Goal: Information Seeking & Learning: Learn about a topic

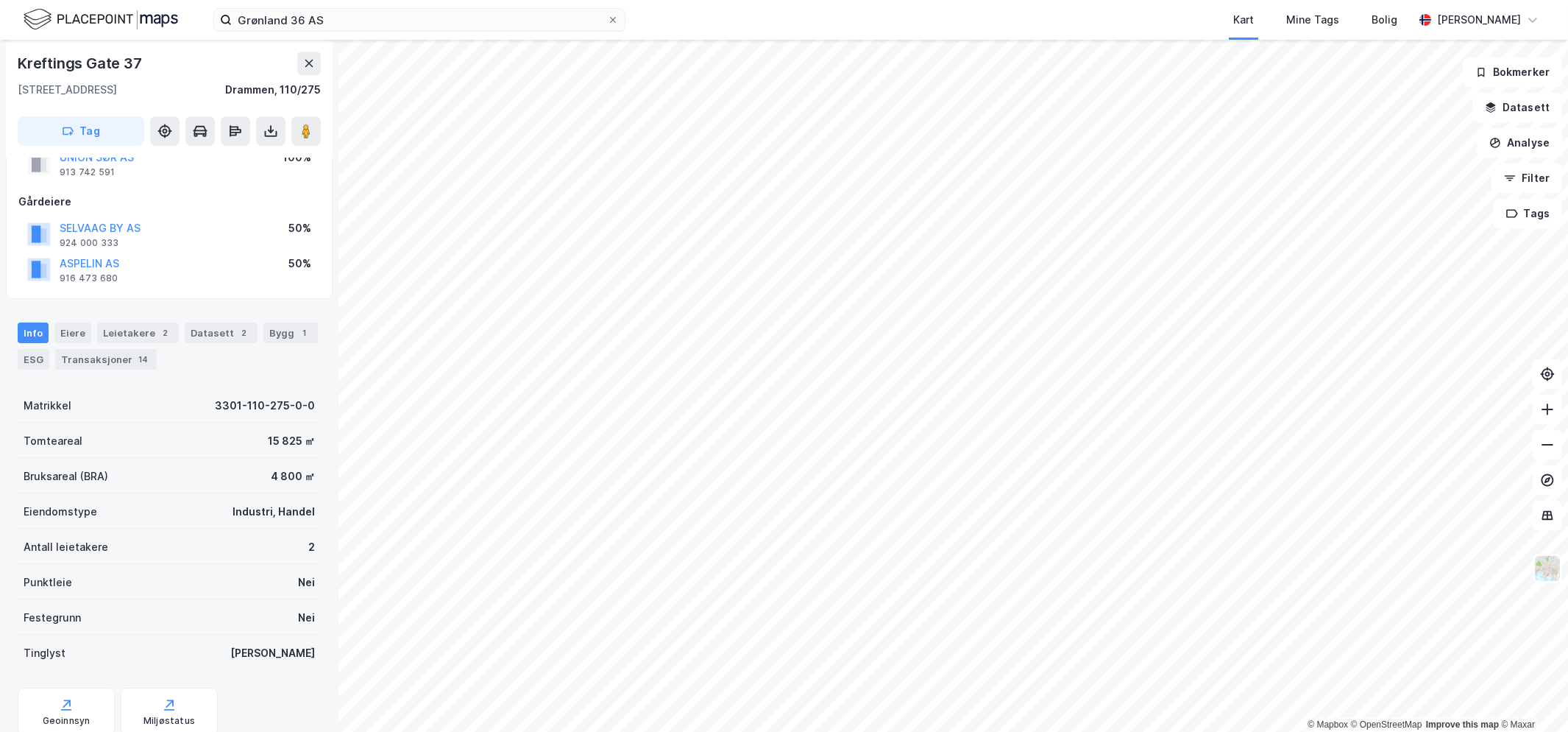
scroll to position [104, 0]
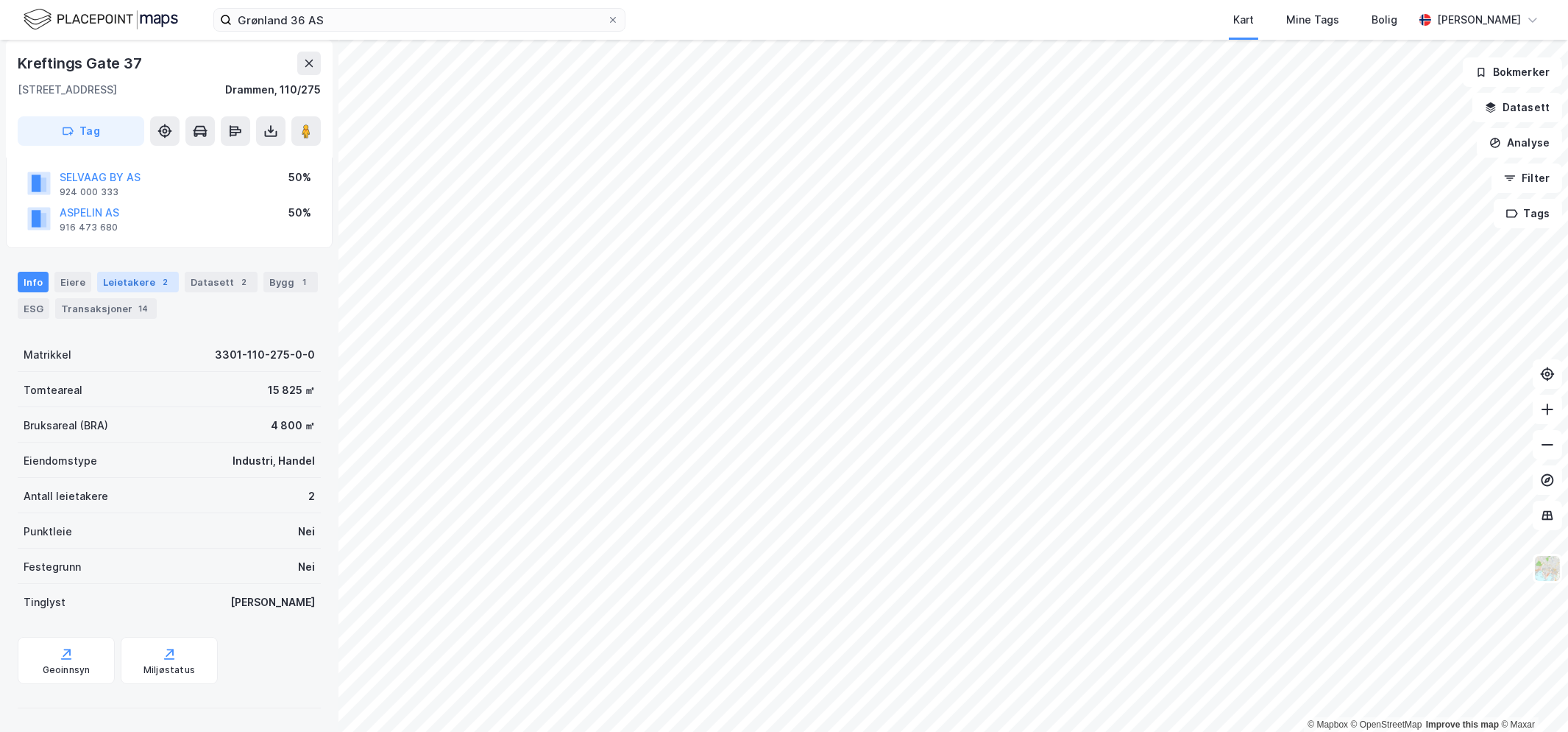
click at [98, 280] on div "Leietakere 2" at bounding box center [138, 282] width 82 height 21
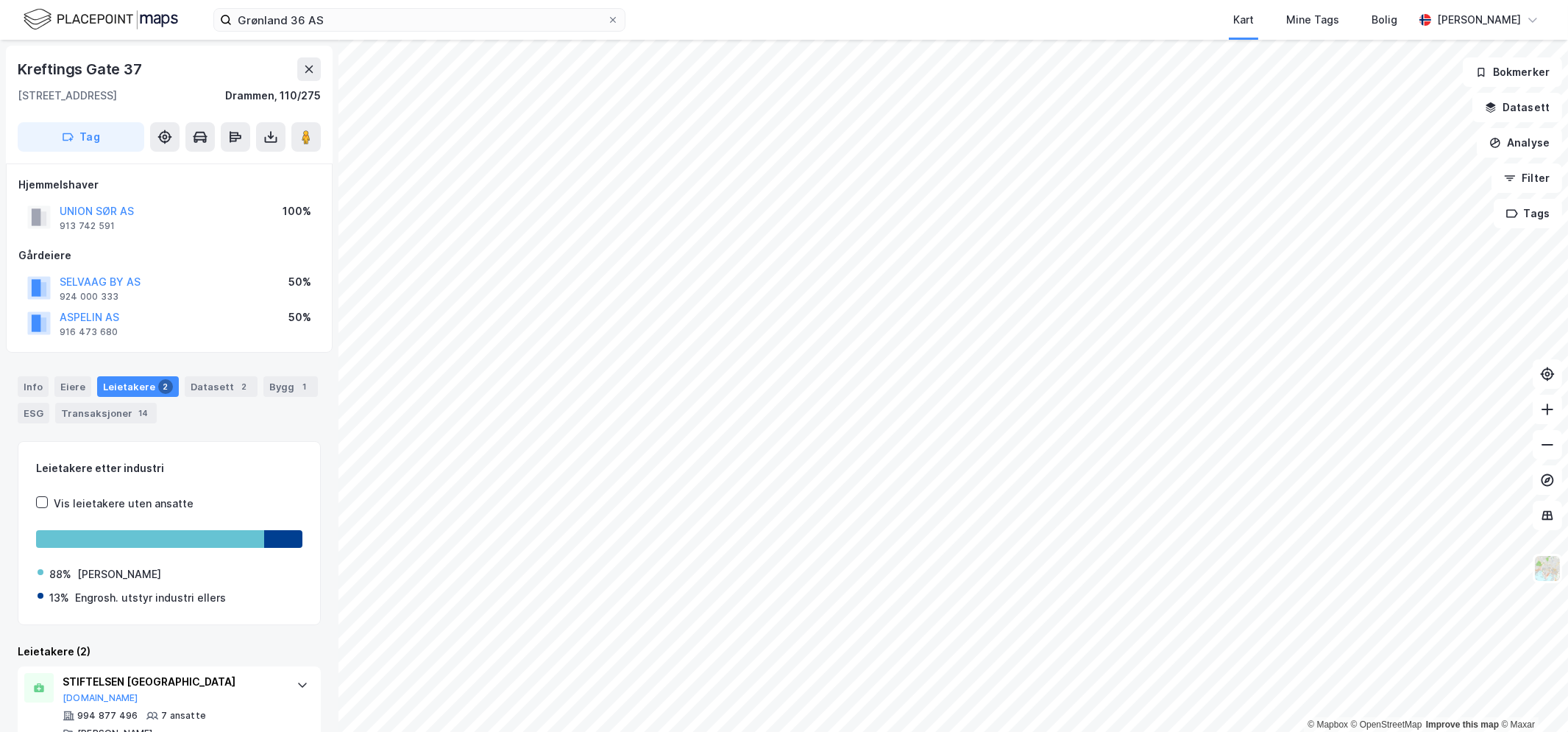
scroll to position [111, 0]
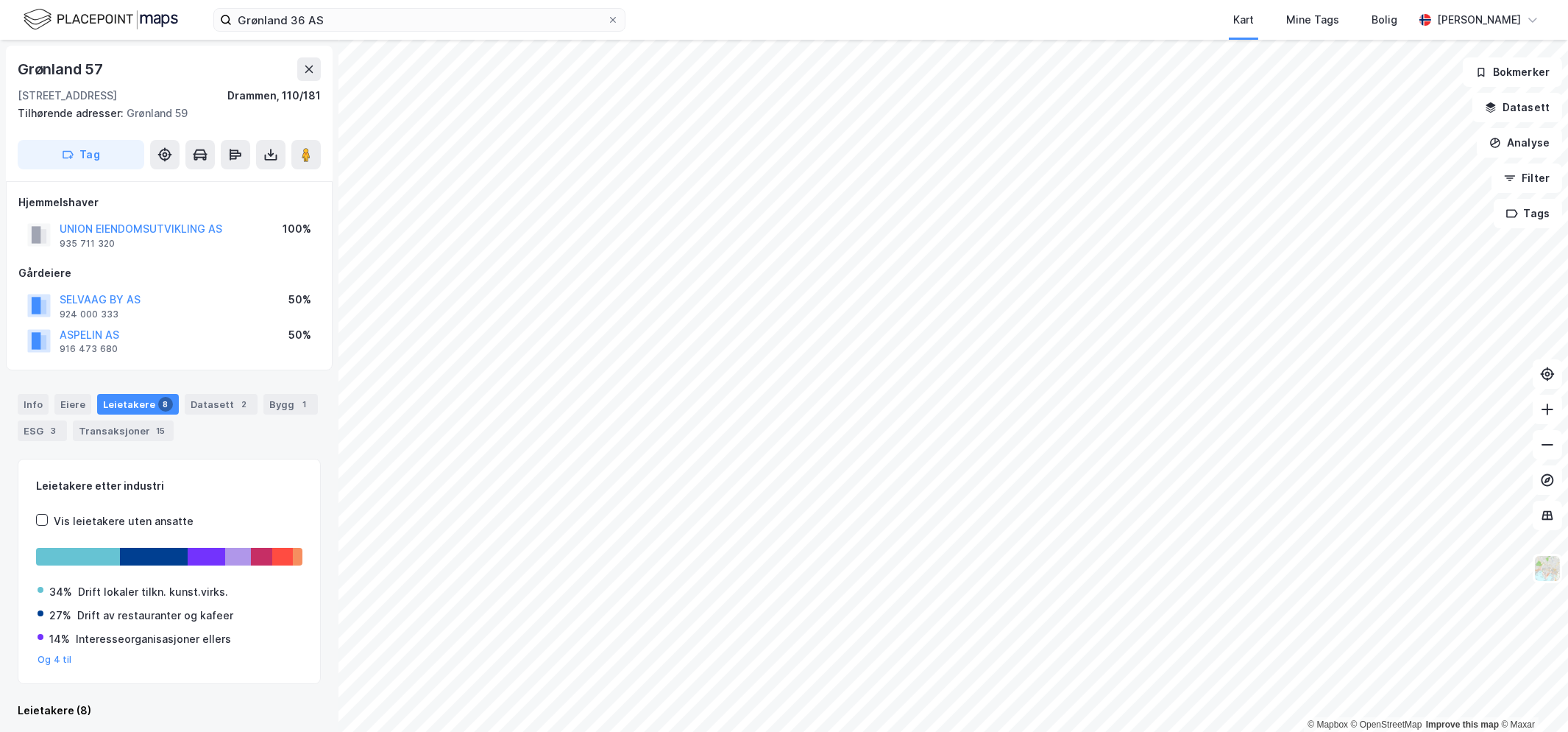
scroll to position [11, 0]
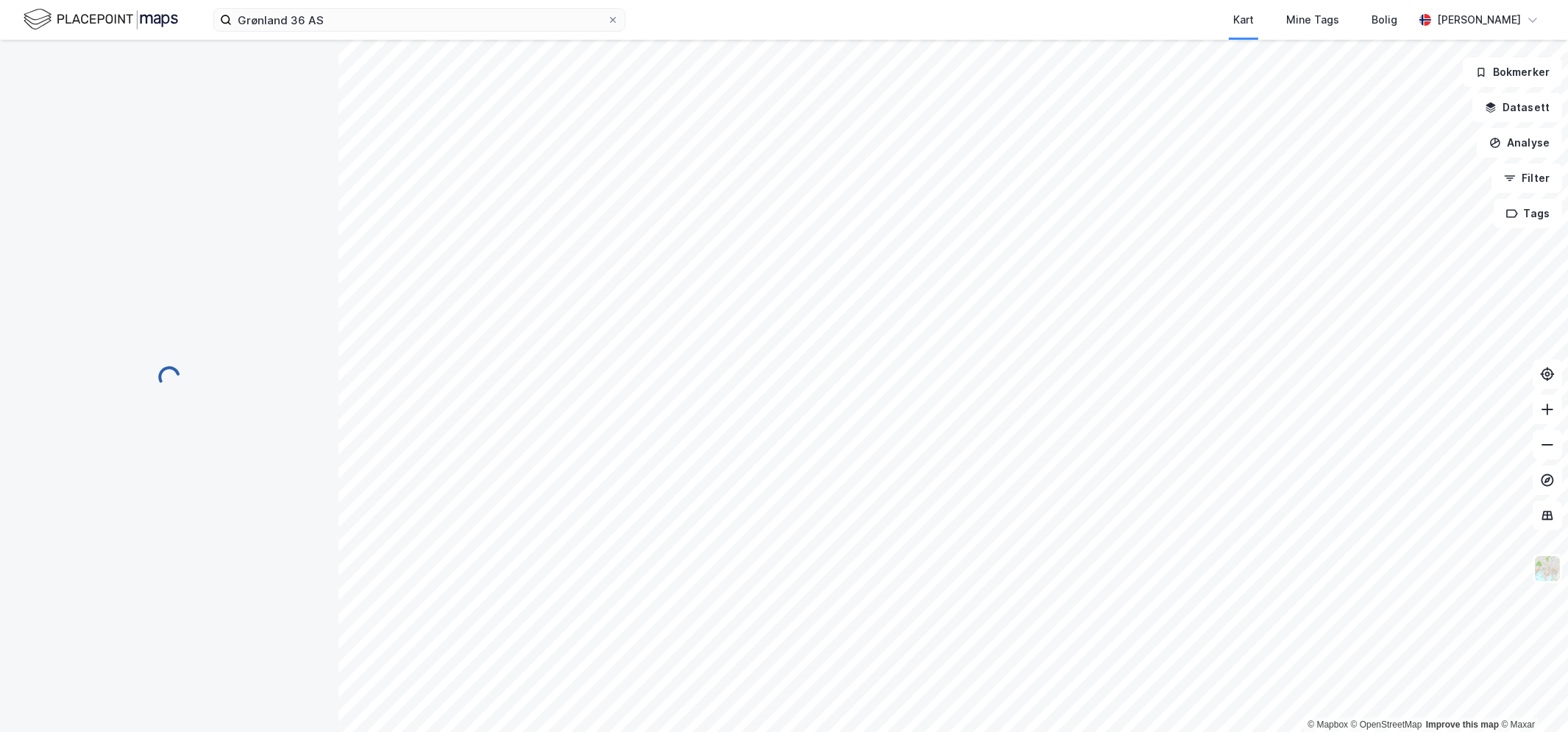
scroll to position [11, 0]
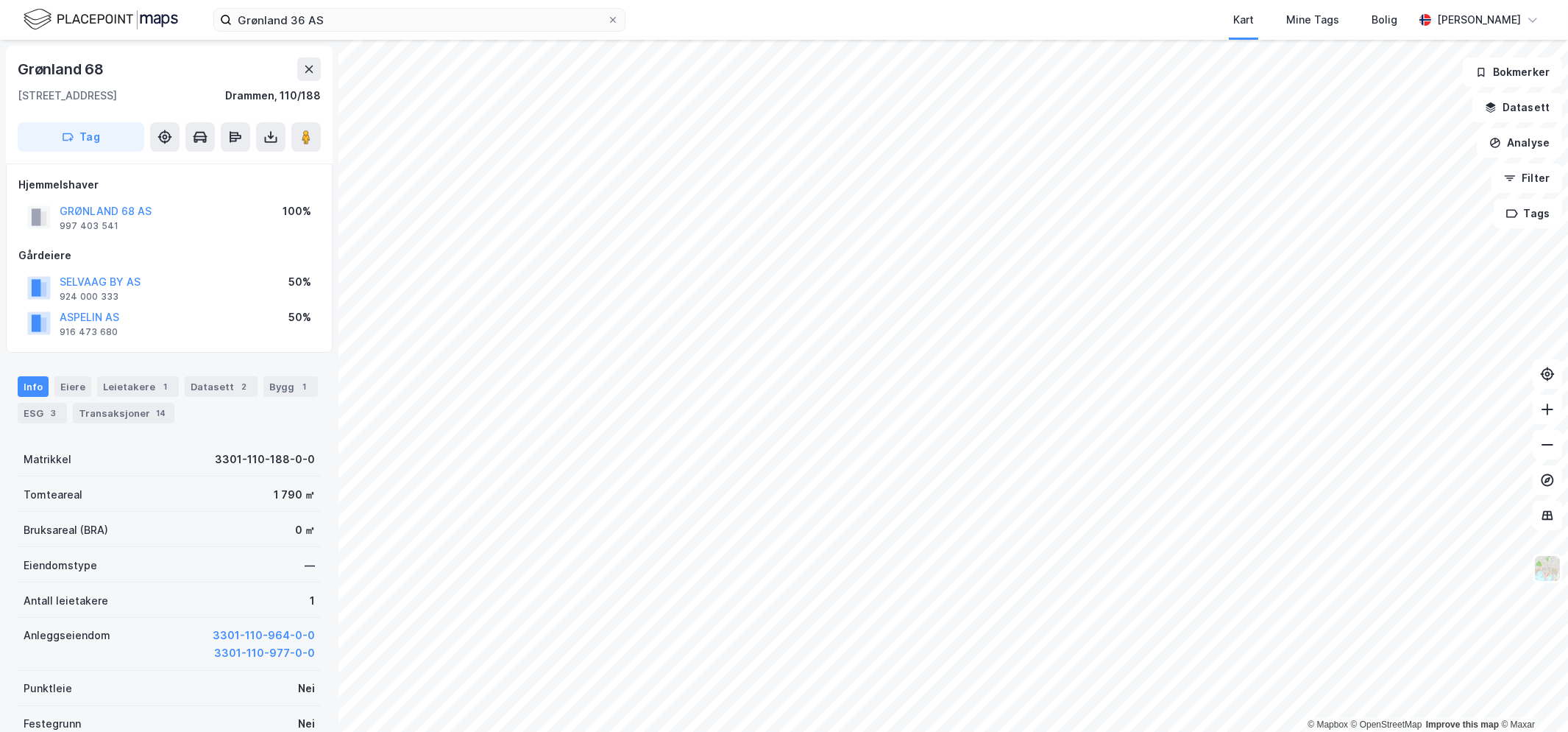
scroll to position [11, 0]
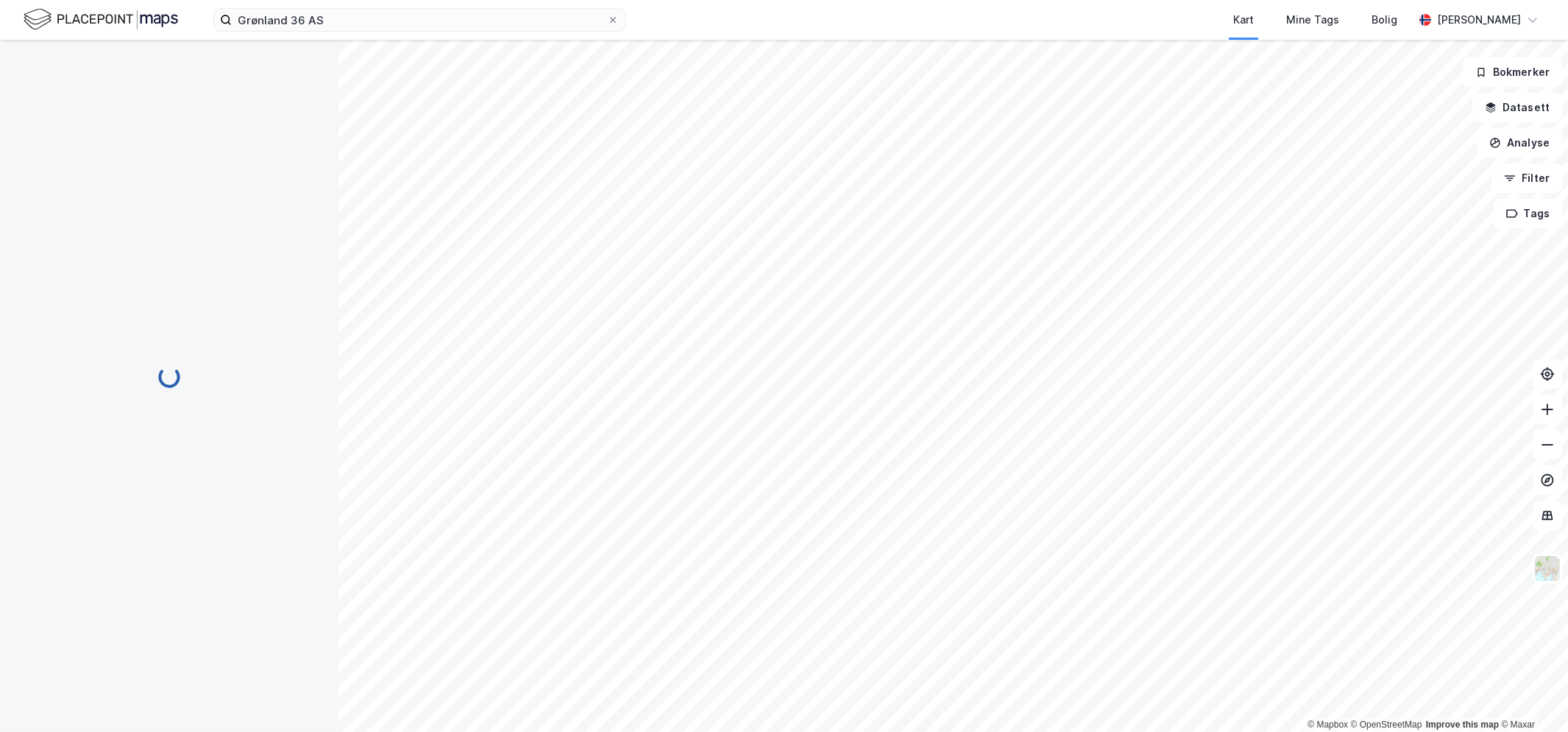
scroll to position [11, 0]
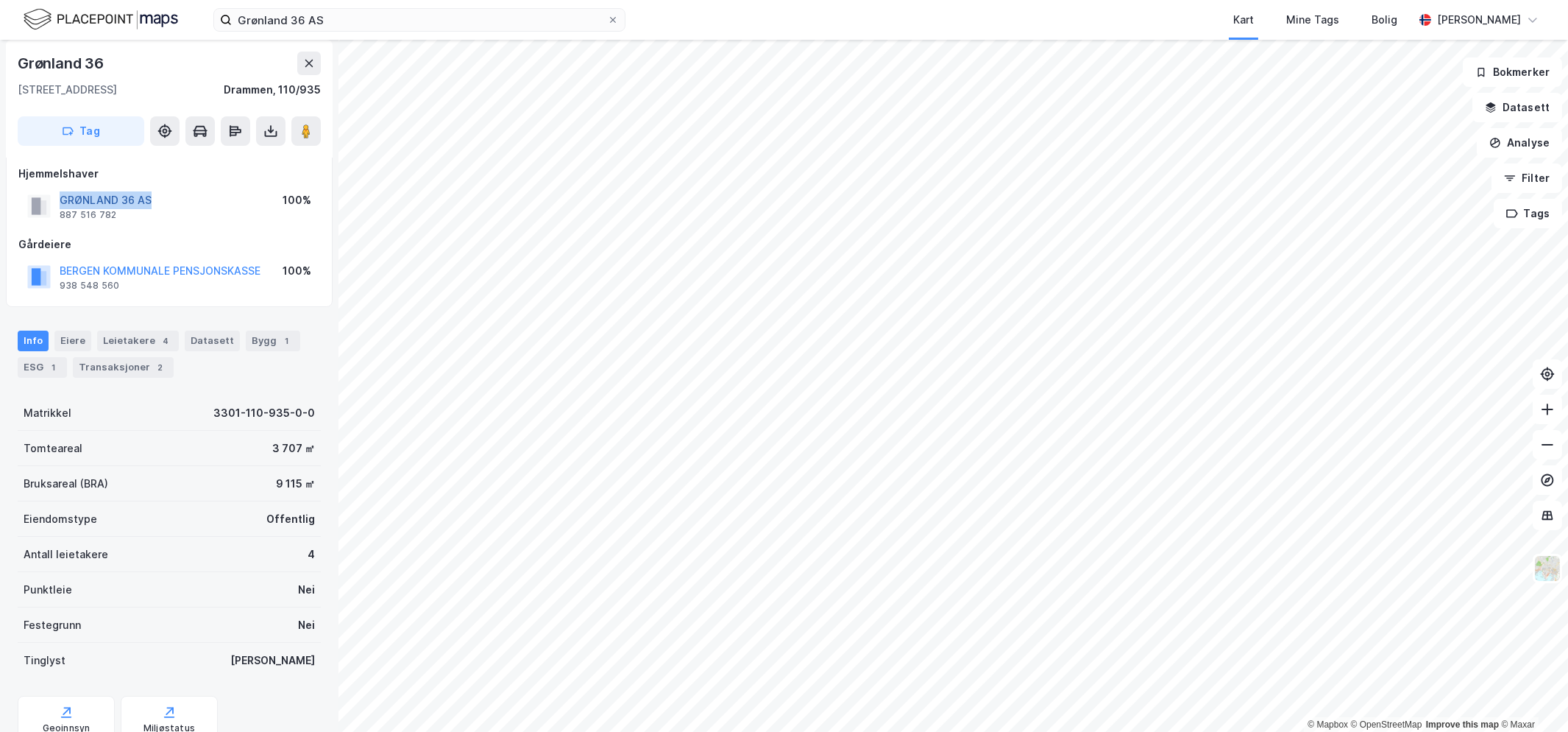
drag, startPoint x: 185, startPoint y: 194, endPoint x: 60, endPoint y: 193, distance: 125.0
click at [60, 193] on div "GRØNLAND 36 AS 887 516 782 100%" at bounding box center [169, 206] width 301 height 35
click at [252, 23] on input "Grønland 36 AS" at bounding box center [419, 20] width 375 height 22
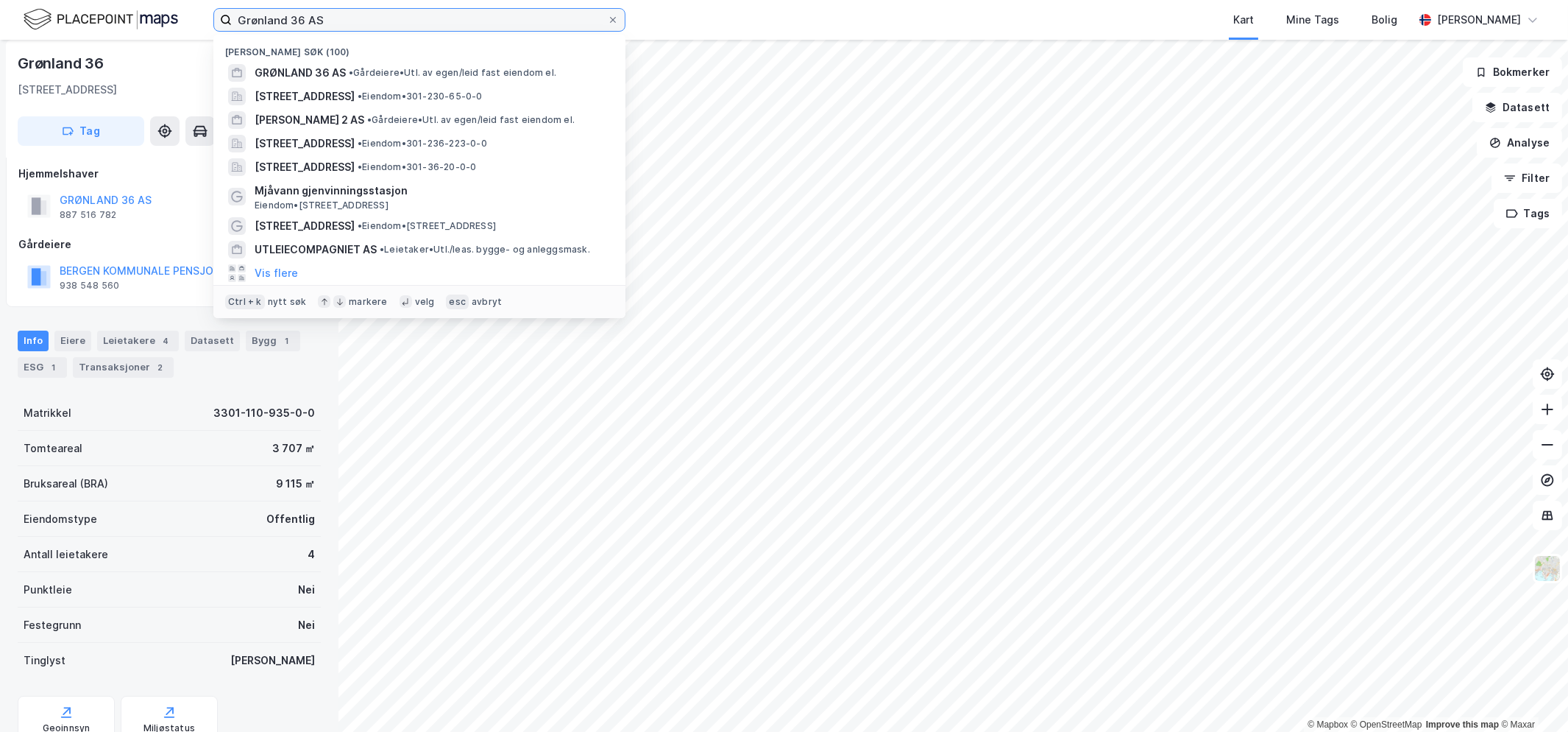
click at [252, 22] on input "Grønland 36 AS" at bounding box center [419, 20] width 375 height 22
paste input "Bryne Sentrumseiendom"
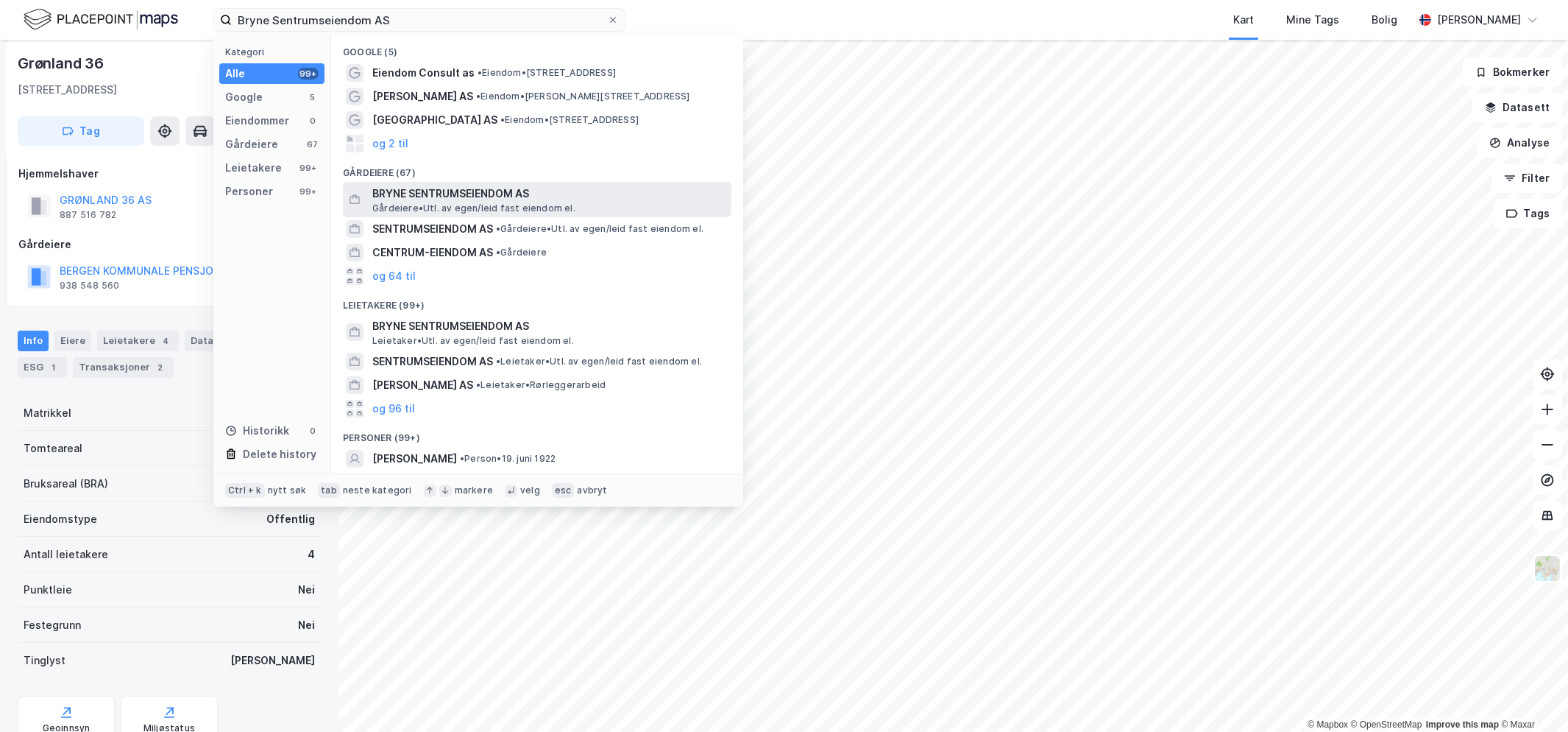
click at [442, 185] on span "BRYNE SENTRUMSEIENDOM AS" at bounding box center [549, 194] width 354 height 18
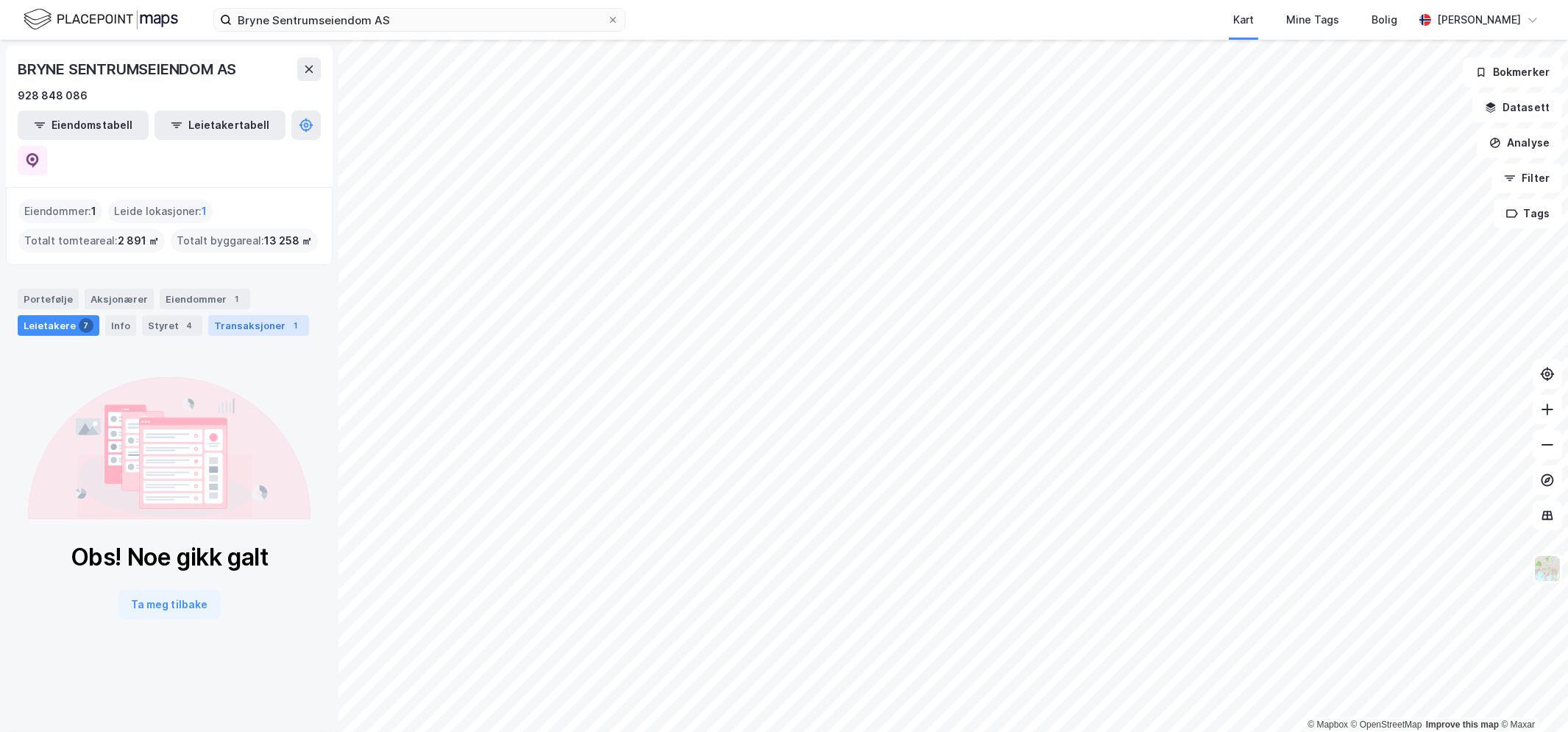
click at [237, 315] on div "Transaksjoner 1" at bounding box center [258, 325] width 100 height 21
click at [184, 318] on div "4" at bounding box center [189, 325] width 15 height 15
click at [98, 295] on div "Portefølje Aksjonærer Eiendommer 1 Leietakere 7 Info Styret 4 Transaksjoner 1" at bounding box center [169, 312] width 303 height 47
click at [113, 315] on div "Info" at bounding box center [120, 325] width 31 height 21
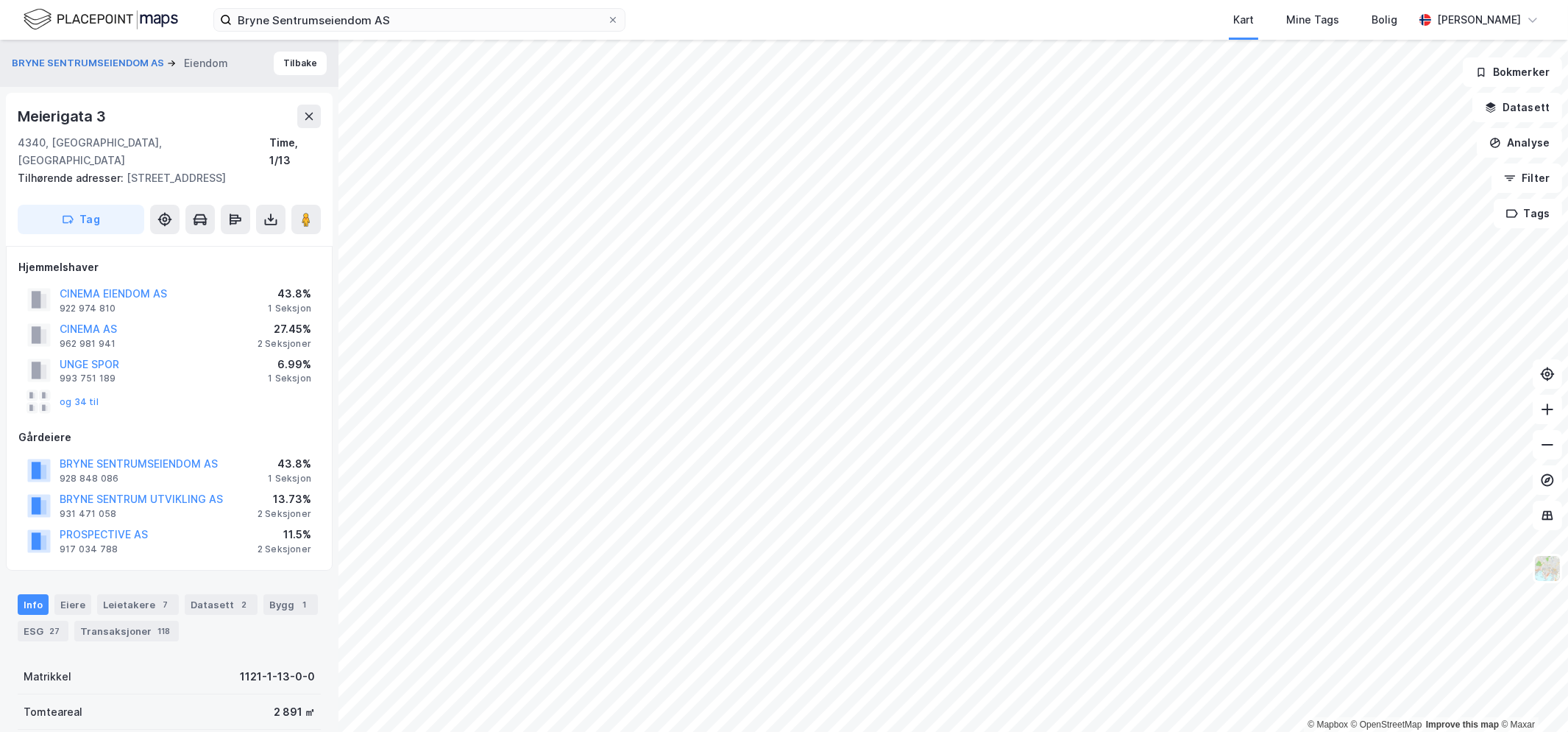
scroll to position [11, 0]
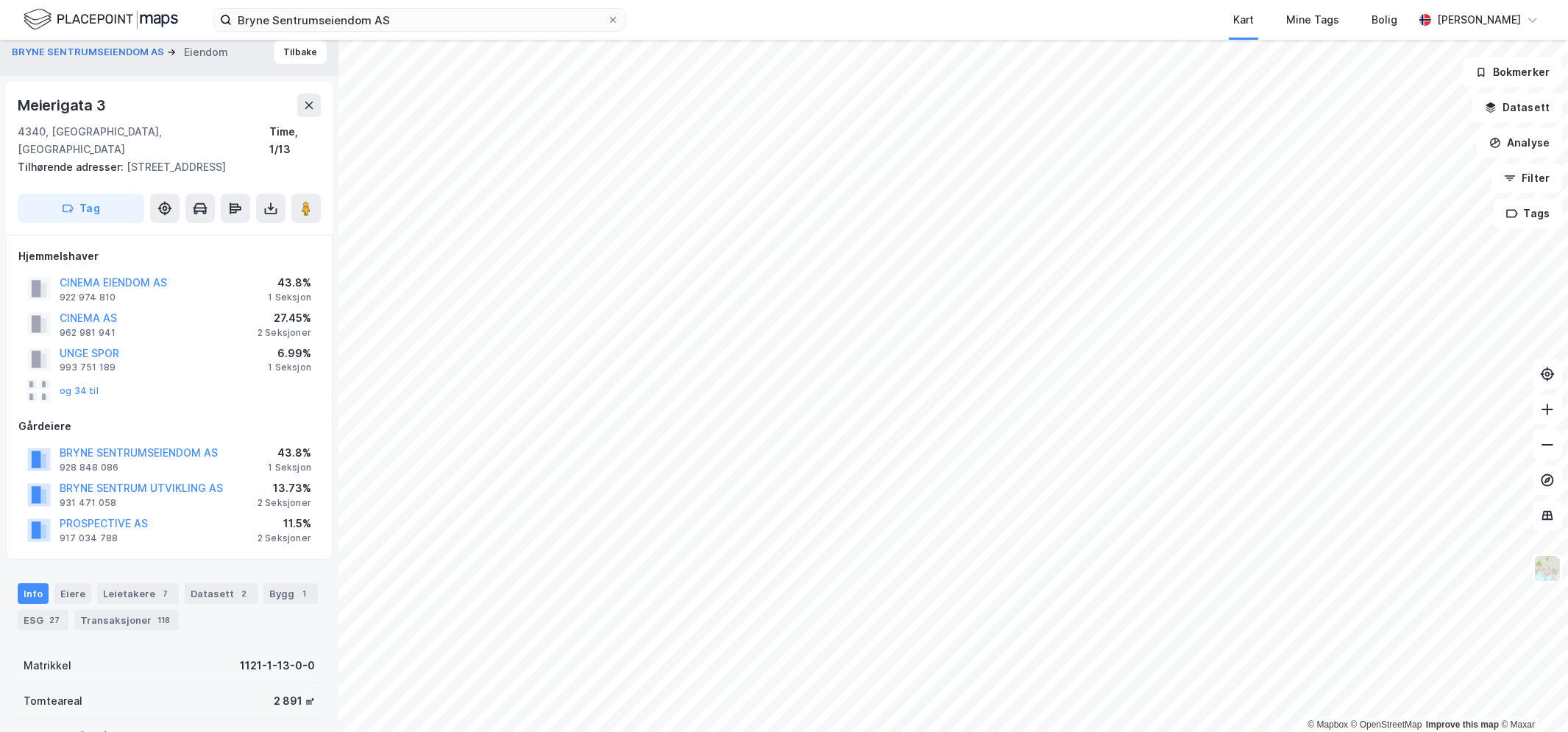
click at [133, 274] on div "CINEMA EIENDOM AS" at bounding box center [113, 283] width 107 height 18
click at [0, 0] on button "CINEMA EIENDOM AS" at bounding box center [0, 0] width 0 height 0
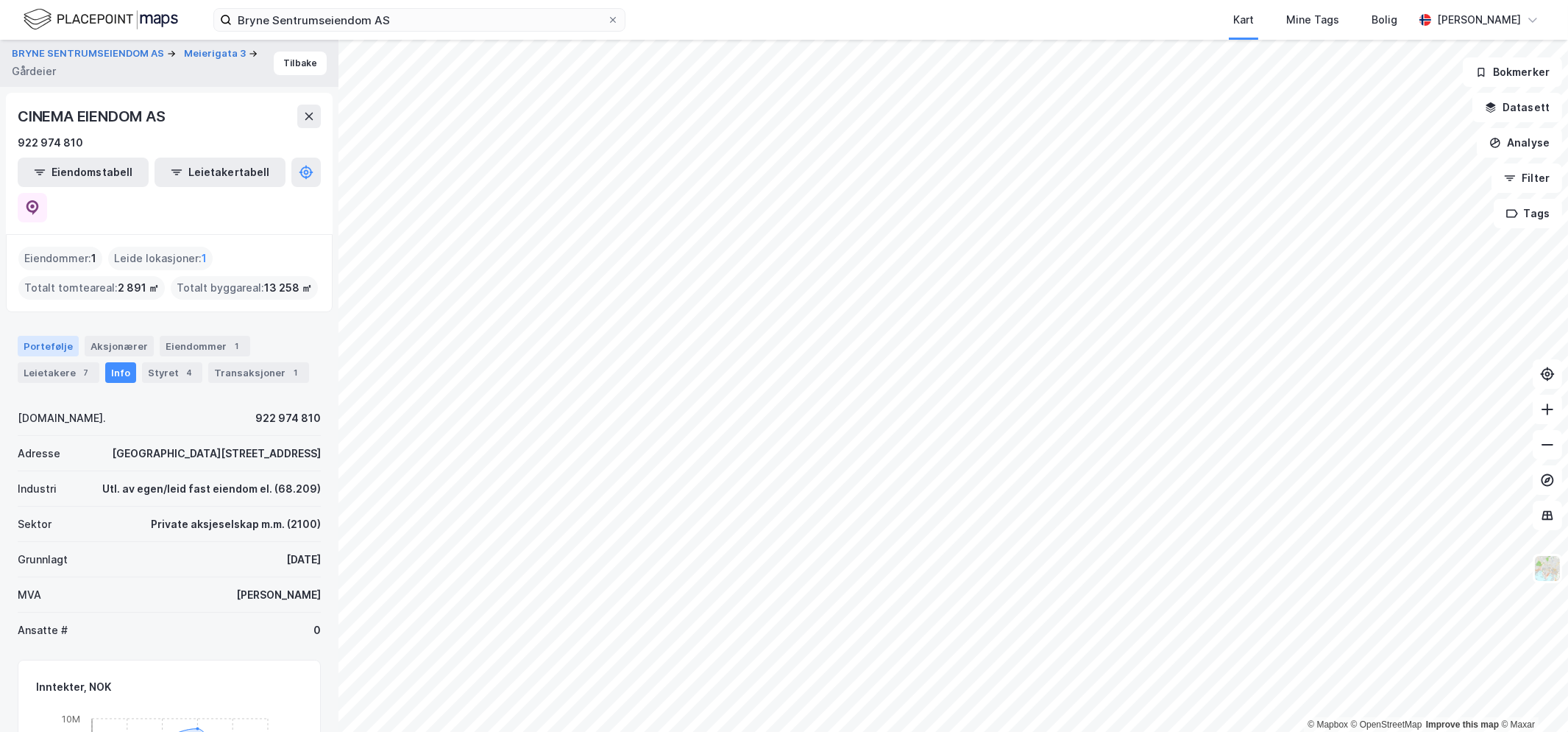
click at [63, 336] on div "Portefølje" at bounding box center [48, 346] width 61 height 21
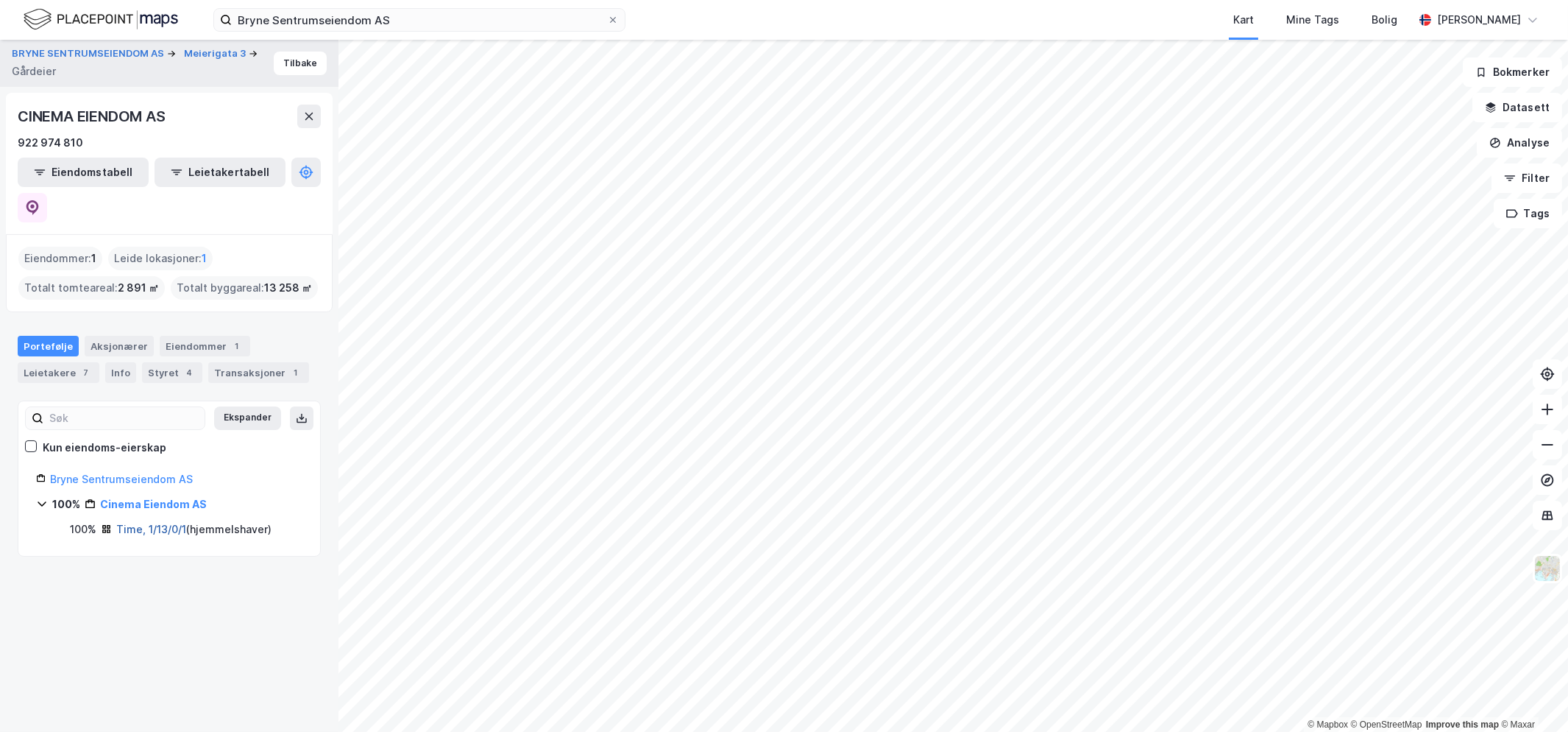
click at [138, 523] on link "Time, 1/13/0/1" at bounding box center [151, 529] width 70 height 13
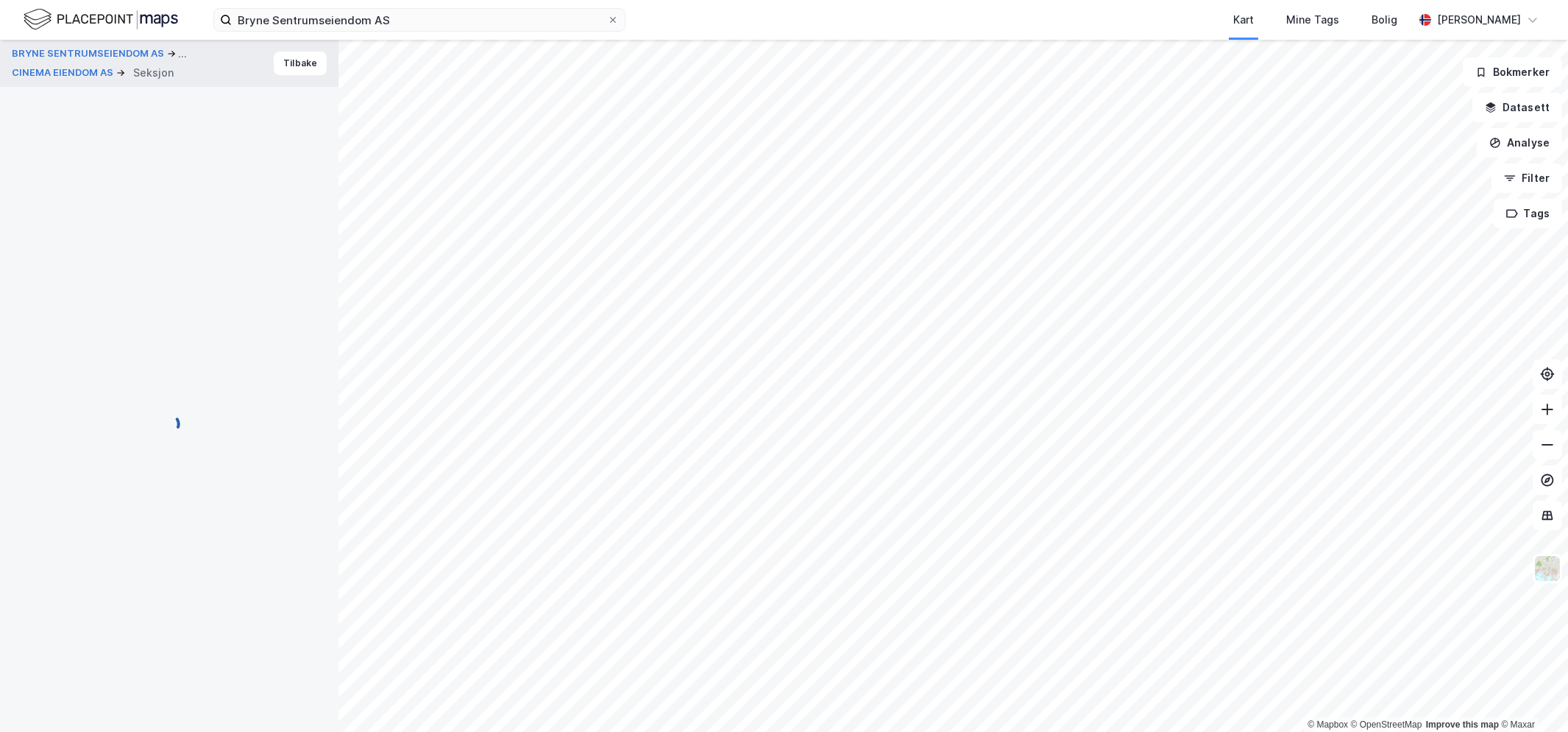
scroll to position [11, 0]
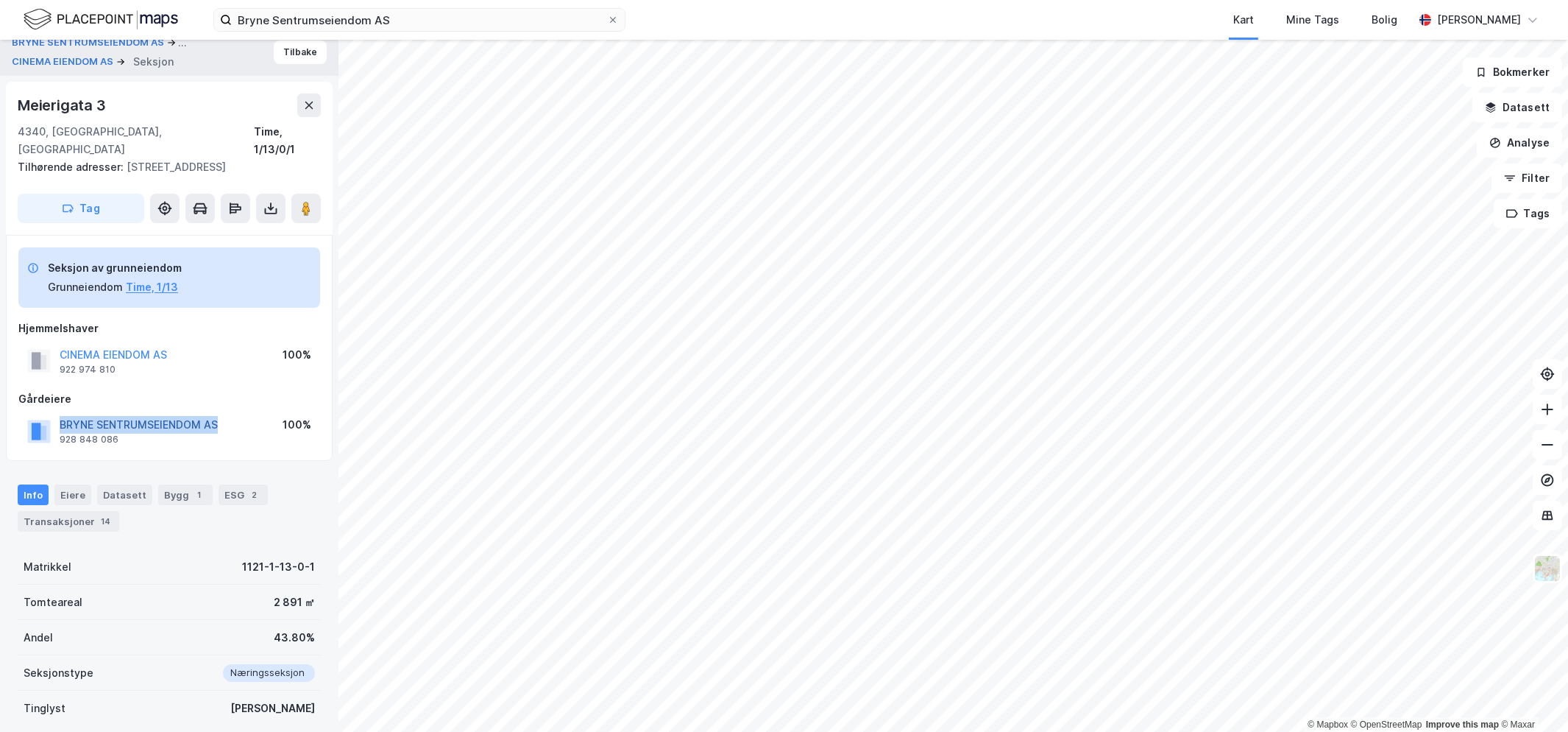
drag, startPoint x: 222, startPoint y: 412, endPoint x: 63, endPoint y: 408, distance: 159.1
click at [63, 413] on div "[GEOGRAPHIC_DATA] AS 928 848 086 100%" at bounding box center [169, 431] width 301 height 35
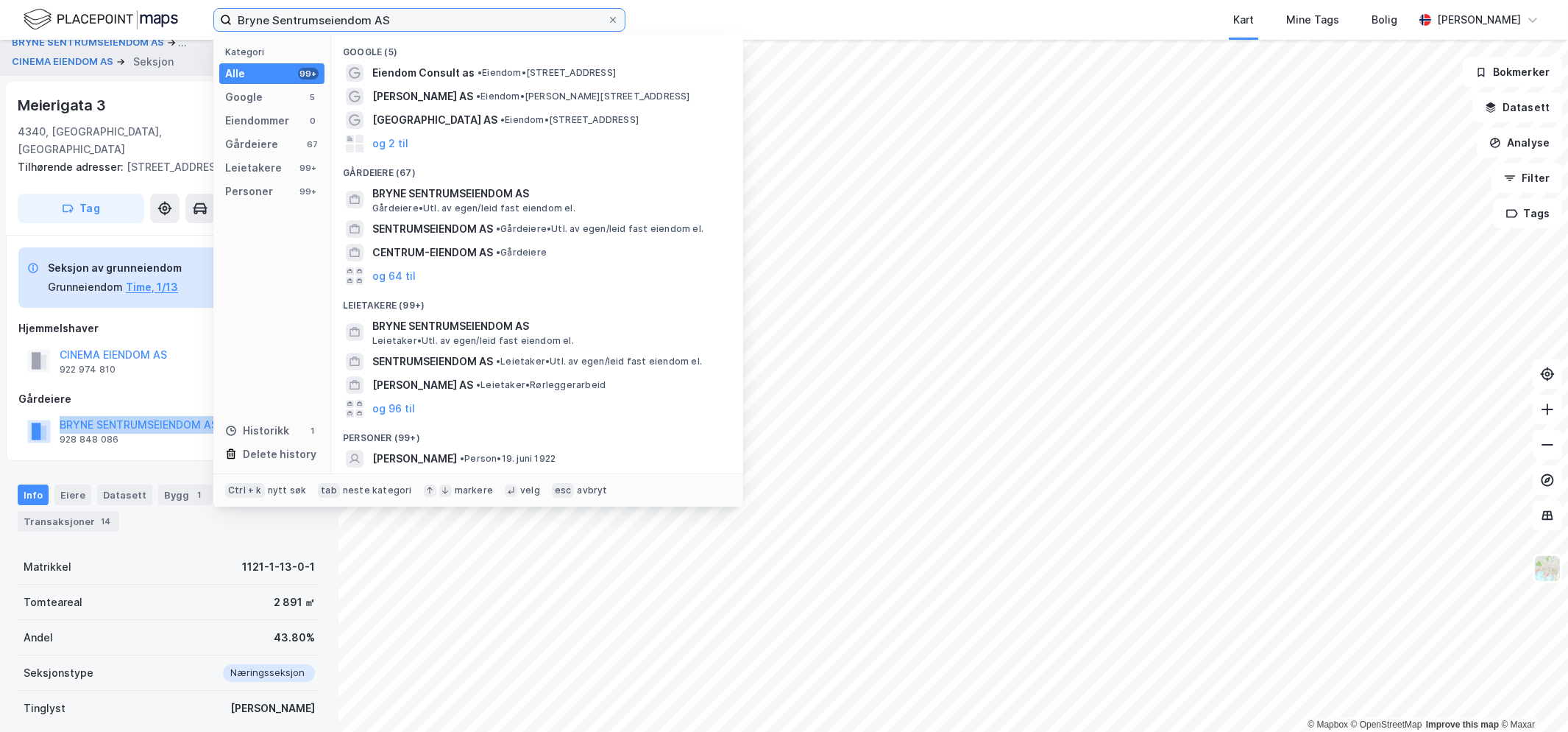
click at [355, 27] on input "Bryne Sentrumseiendom AS" at bounding box center [419, 20] width 375 height 22
paste input "Kobbervikdalen Verksted"
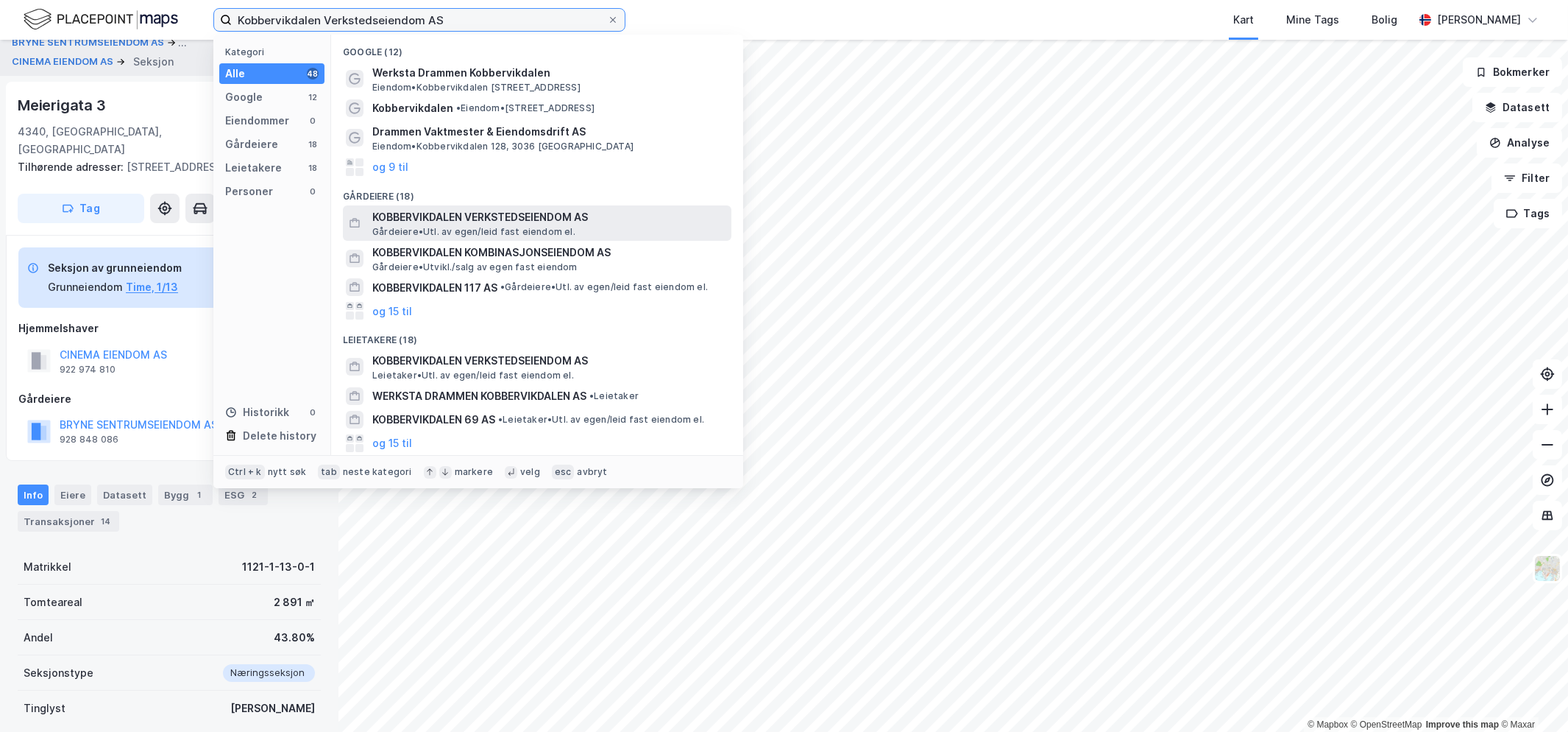
type input "Kobbervikdalen Verkstedseiendom AS"
click at [474, 219] on span "KOBBERVIKDALEN VERKSTEDSEIENDOM AS" at bounding box center [549, 217] width 354 height 18
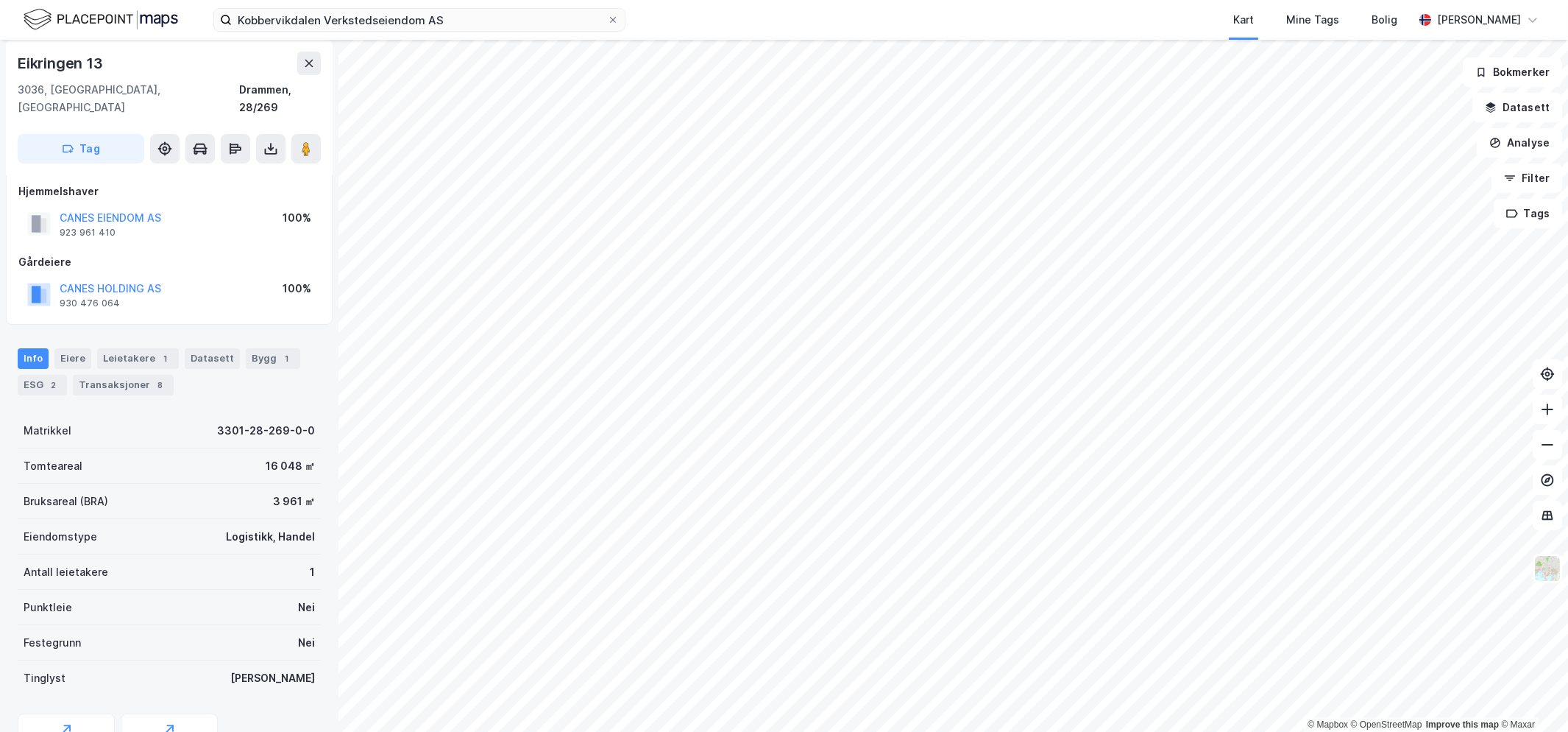
scroll to position [11, 0]
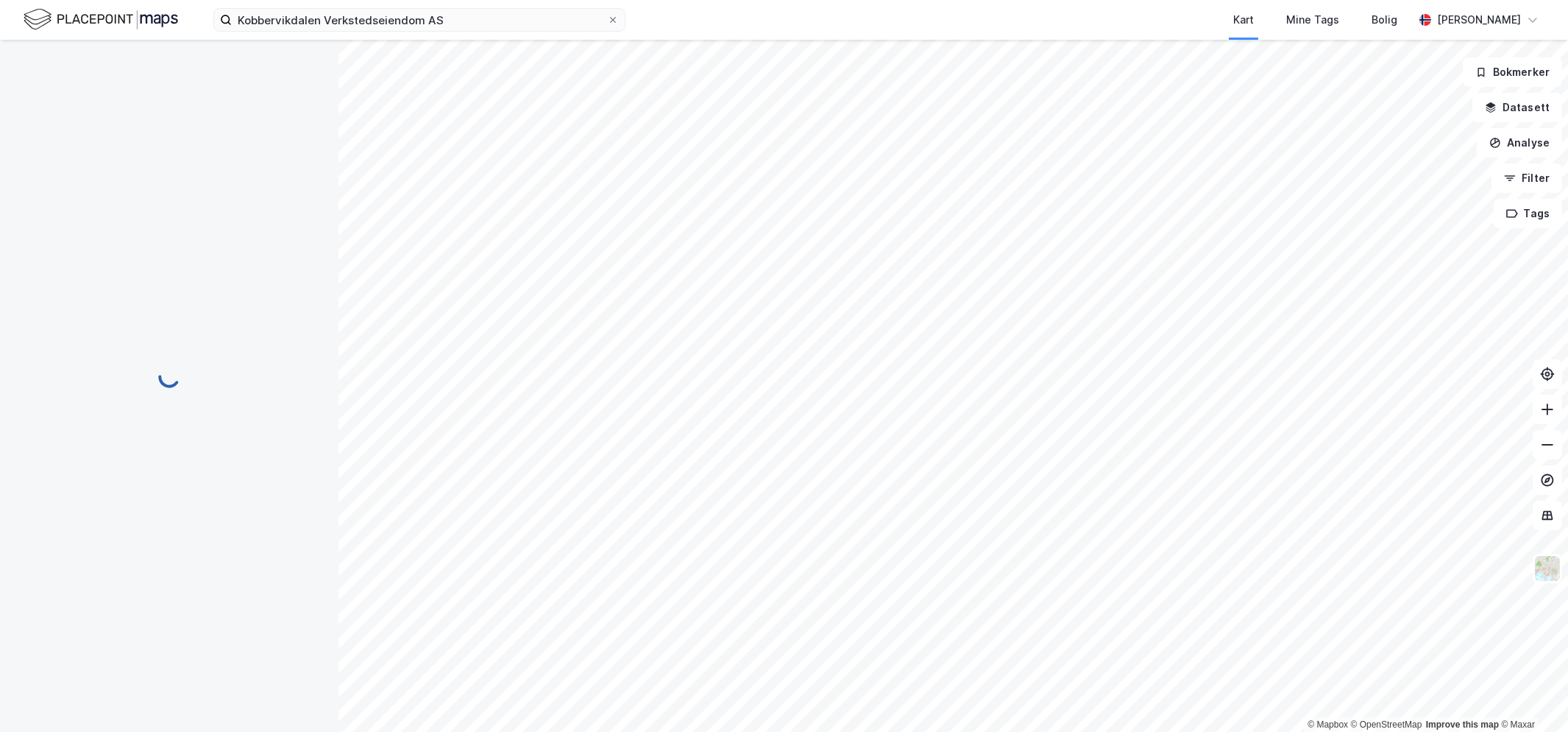
scroll to position [11, 0]
